Goal: Find specific page/section: Find specific page/section

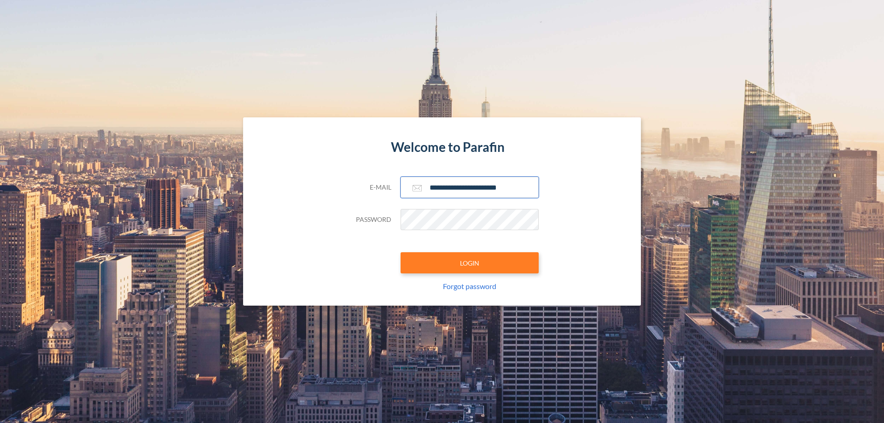
type input "**********"
click at [470, 263] on button "LOGIN" at bounding box center [470, 262] width 138 height 21
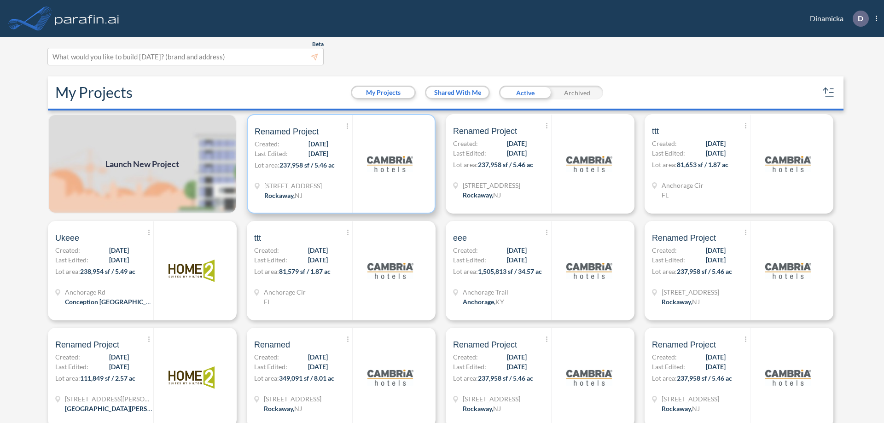
scroll to position [2, 0]
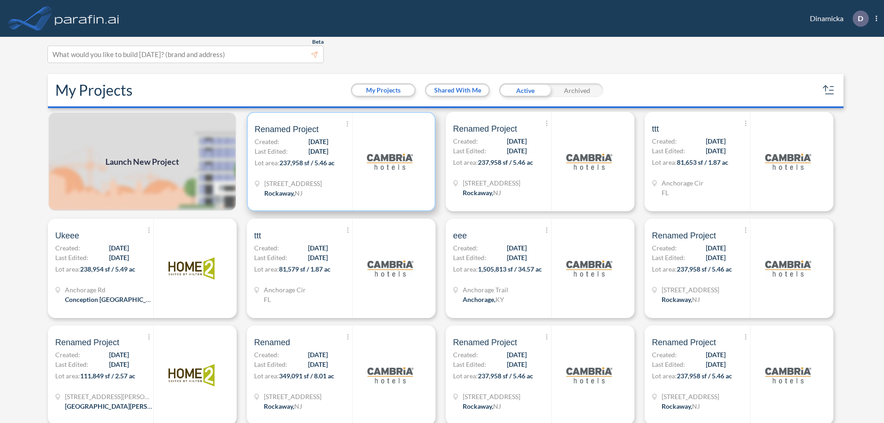
click at [339, 162] on p "Lot area: 237,958 sf / 5.46 ac" at bounding box center [304, 164] width 98 height 13
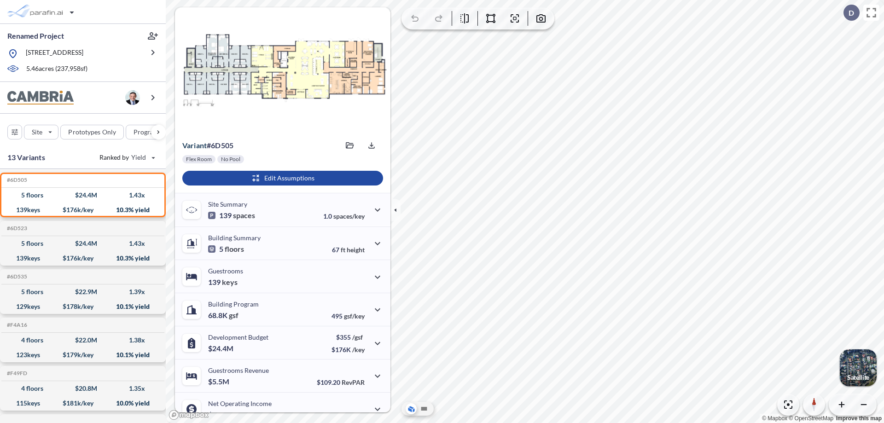
scroll to position [46, 0]
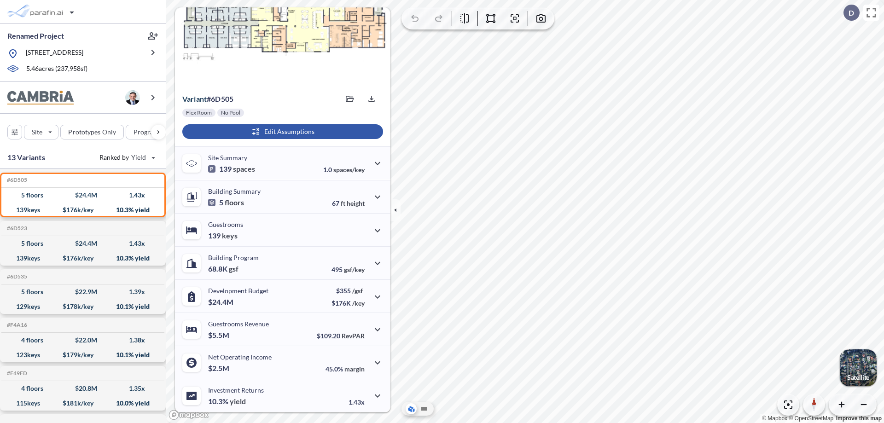
click at [281, 132] on div "button" at bounding box center [282, 131] width 201 height 15
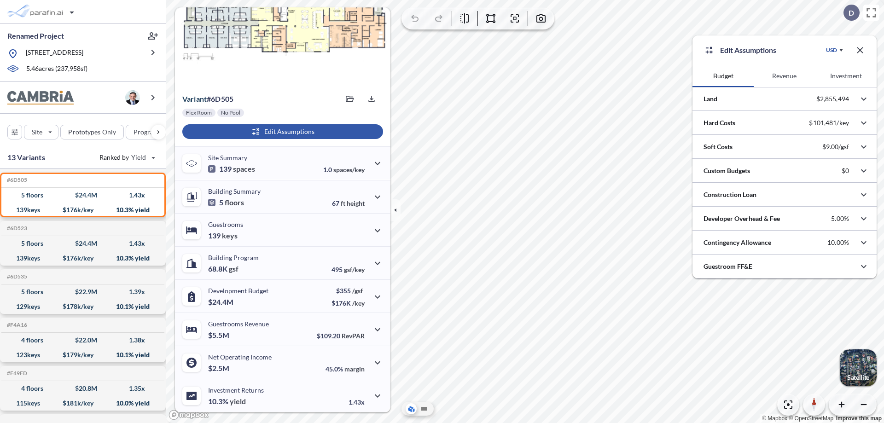
click at [784, 76] on button "Revenue" at bounding box center [784, 76] width 61 height 22
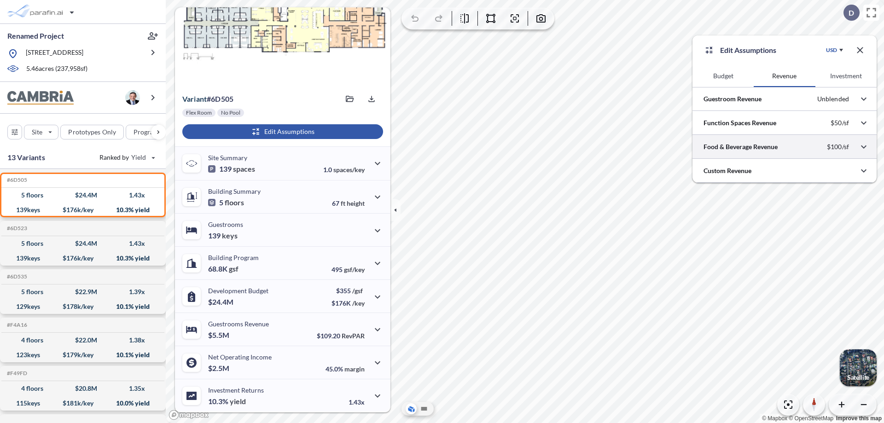
click at [785, 147] on div at bounding box center [784, 146] width 184 height 23
